Goal: Transaction & Acquisition: Purchase product/service

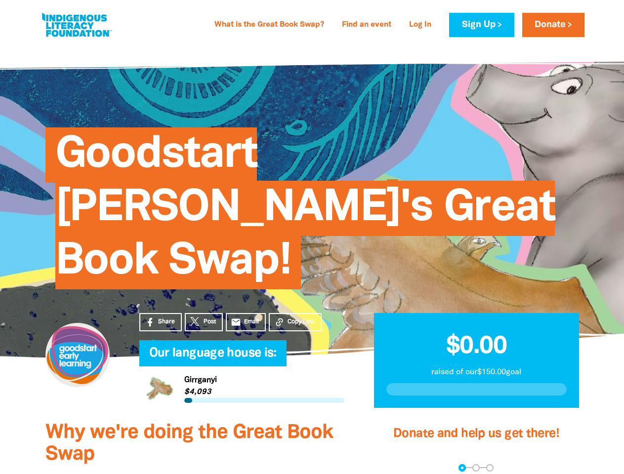
click at [312, 237] on div "Goodstart [PERSON_NAME]'s Great Book Swap!" at bounding box center [312, 201] width 563 height 254
click at [295, 317] on span "Copy Link" at bounding box center [300, 321] width 27 height 9
click at [399, 464] on div "arrow_back Back Step 1 Step 2 Step 3" at bounding box center [476, 467] width 180 height 7
click at [462, 467] on div "Navigate to step 1 of 3 to enter your donation amount" at bounding box center [462, 468] width 2 height 2
